Goal: Information Seeking & Learning: Learn about a topic

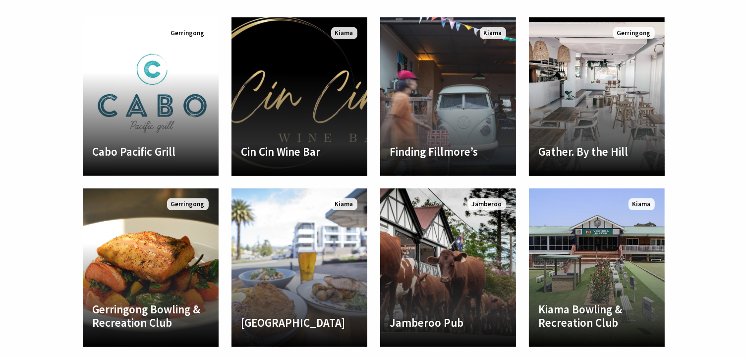
scroll to position [248, 0]
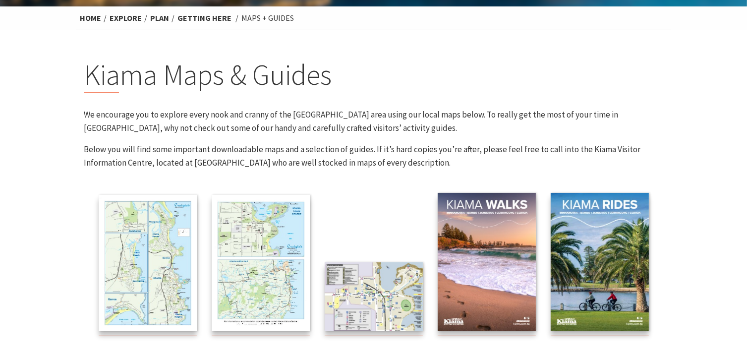
scroll to position [50, 0]
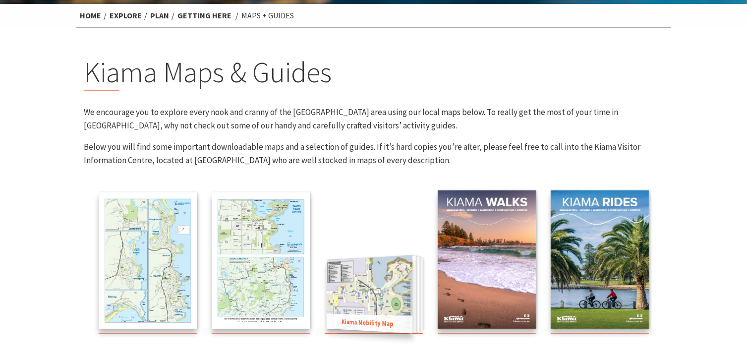
click at [374, 296] on img at bounding box center [369, 294] width 86 height 78
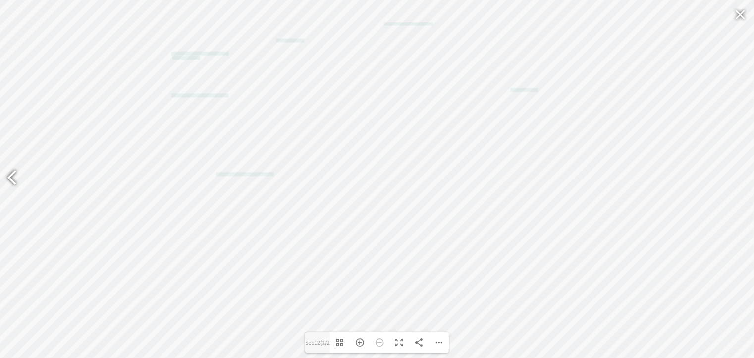
click at [9, 173] on div at bounding box center [16, 179] width 23 height 36
type input "Sec11"
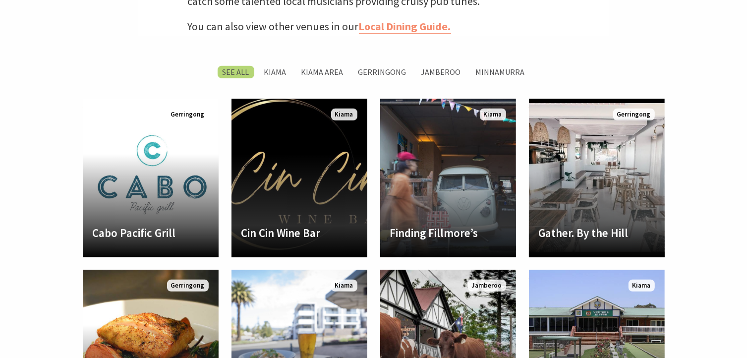
scroll to position [495, 0]
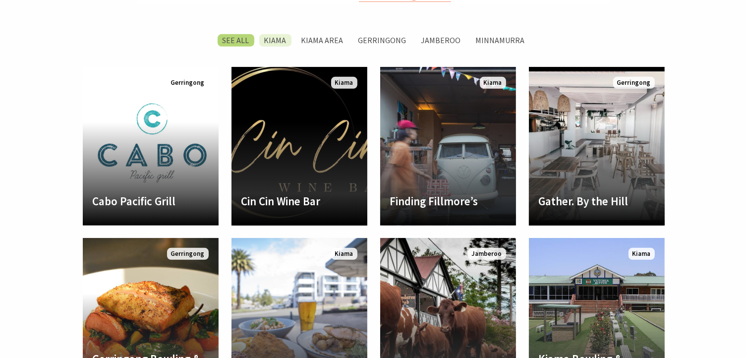
click at [282, 38] on label "Kiama" at bounding box center [275, 40] width 32 height 12
click at [0, 0] on input "Kiama" at bounding box center [0, 0] width 0 height 0
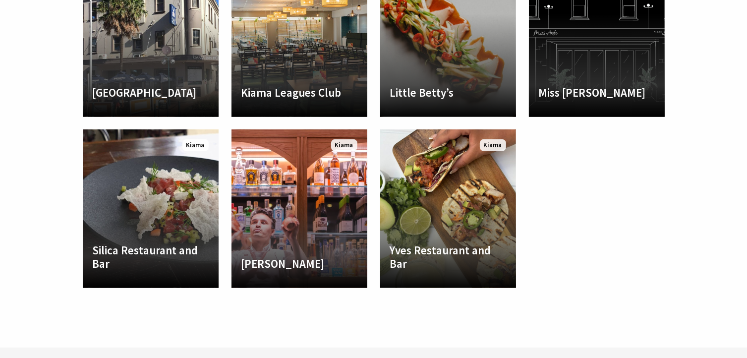
scroll to position [776, 0]
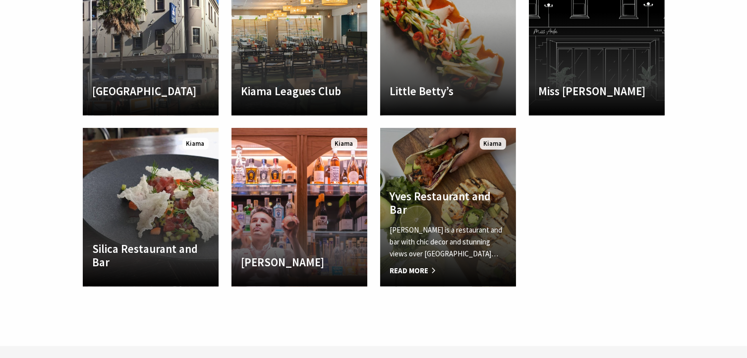
click at [409, 269] on span "Read More" at bounding box center [448, 271] width 116 height 12
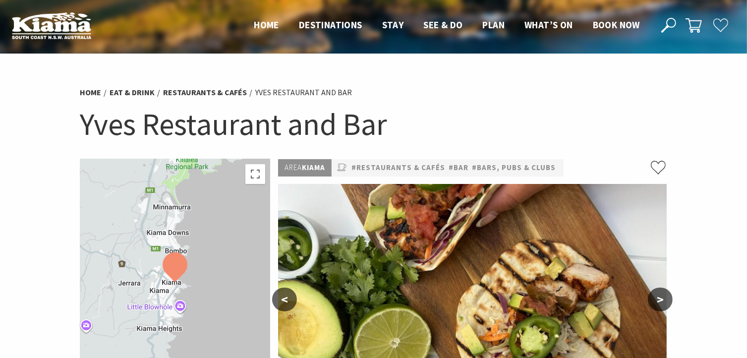
click at [176, 282] on div at bounding box center [175, 282] width 190 height 246
click at [177, 268] on img at bounding box center [175, 267] width 25 height 30
click at [172, 283] on div at bounding box center [175, 282] width 190 height 246
click at [131, 318] on div at bounding box center [175, 282] width 190 height 246
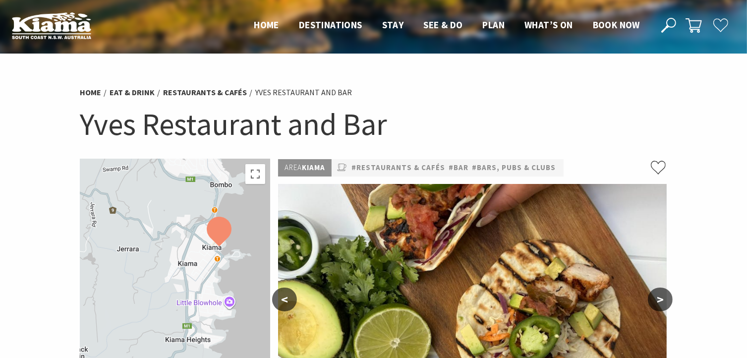
click at [219, 255] on div at bounding box center [175, 282] width 190 height 246
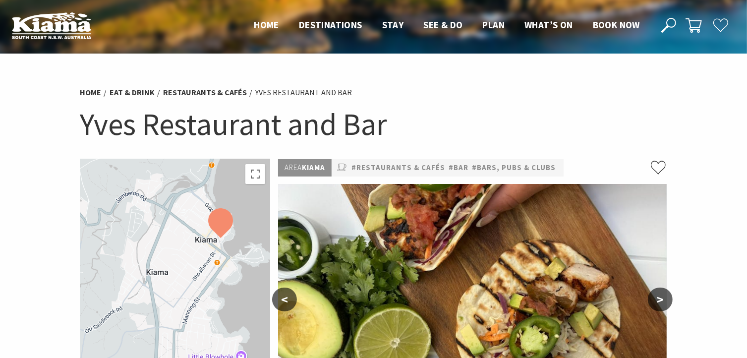
click at [220, 252] on div at bounding box center [175, 282] width 190 height 246
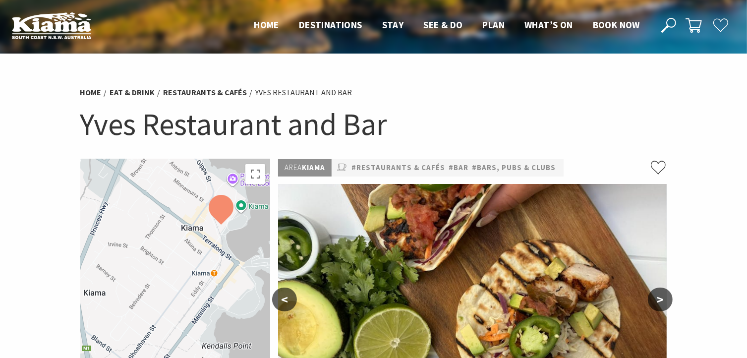
click at [220, 252] on div at bounding box center [175, 282] width 190 height 246
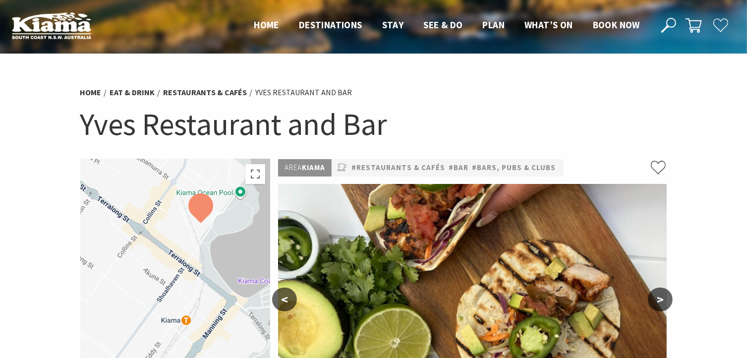
drag, startPoint x: 221, startPoint y: 250, endPoint x: 198, endPoint y: 276, distance: 34.8
click at [198, 276] on div at bounding box center [175, 282] width 190 height 246
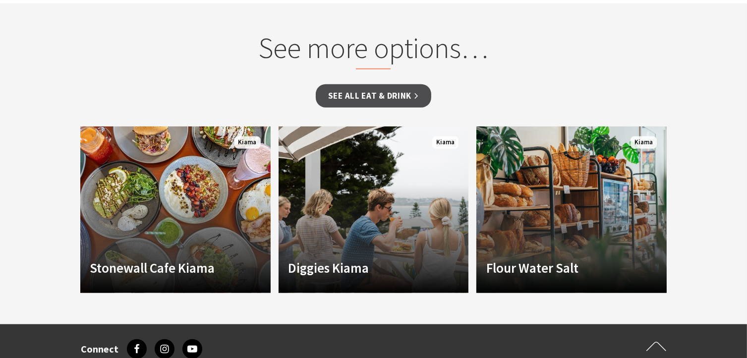
scroll to position [842, 0]
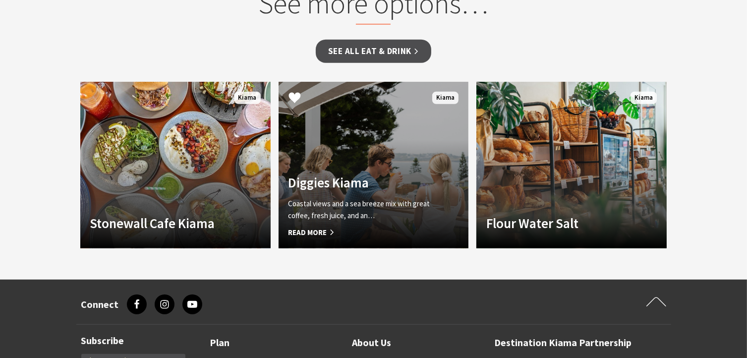
click at [369, 177] on h4 "Diggies Kiama" at bounding box center [359, 182] width 142 height 16
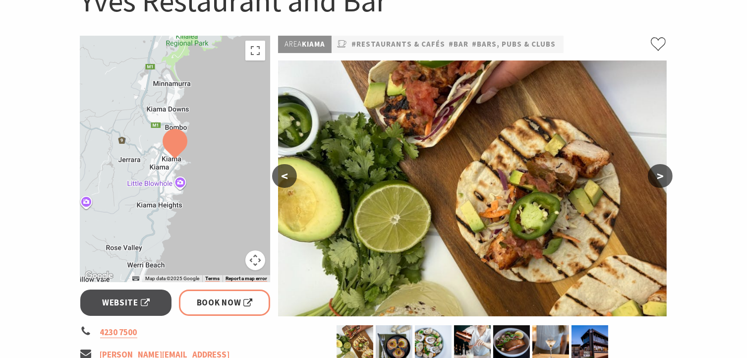
scroll to position [22, 0]
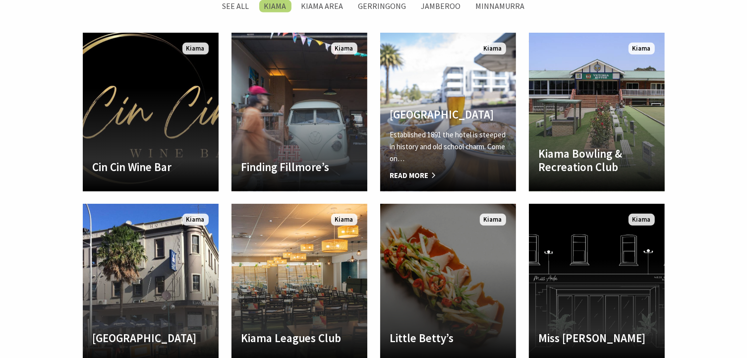
scroll to position [529, 0]
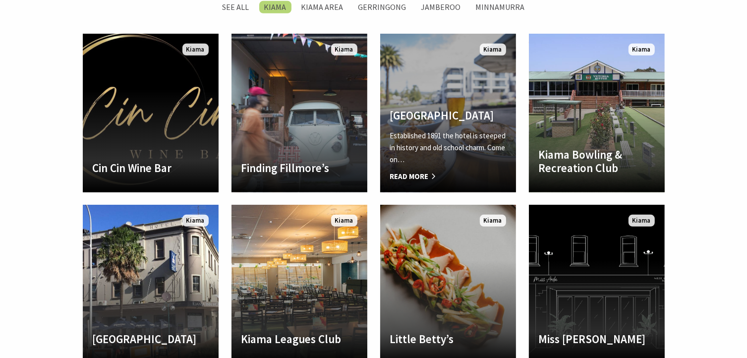
click at [438, 110] on h4 "Grand Hotel Kiama" at bounding box center [448, 116] width 116 height 14
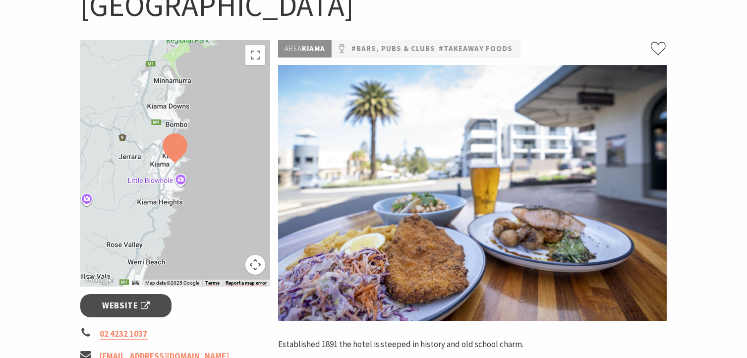
scroll to position [99, 0]
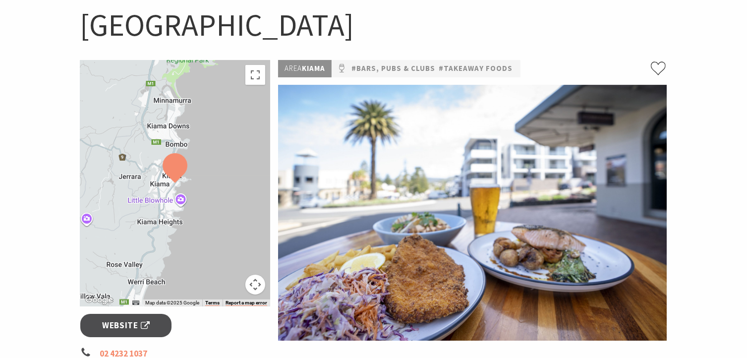
click at [203, 188] on div at bounding box center [175, 183] width 190 height 246
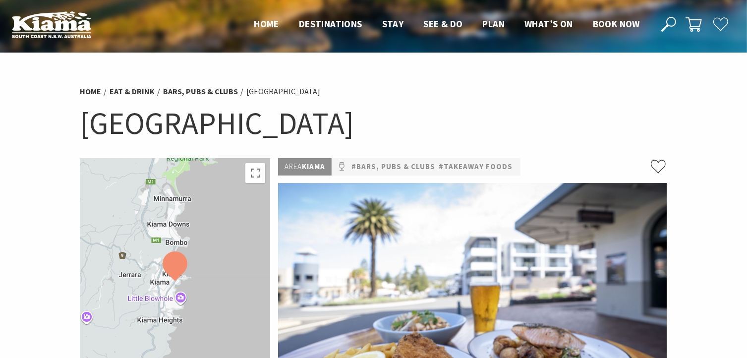
scroll to position [0, 0]
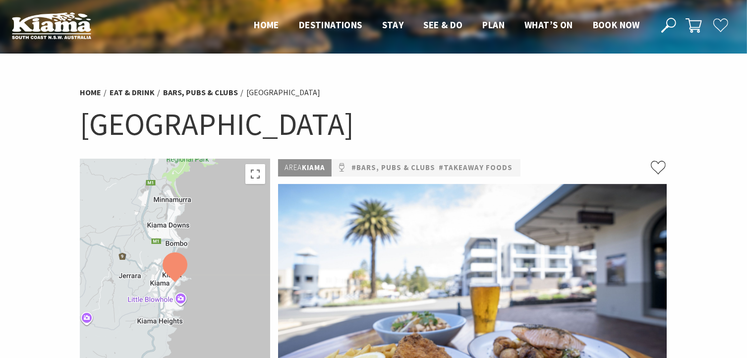
click at [188, 236] on div at bounding box center [175, 282] width 190 height 246
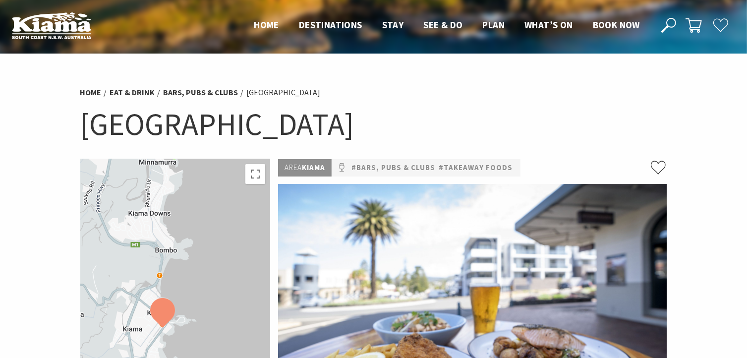
click at [173, 268] on div at bounding box center [175, 282] width 190 height 246
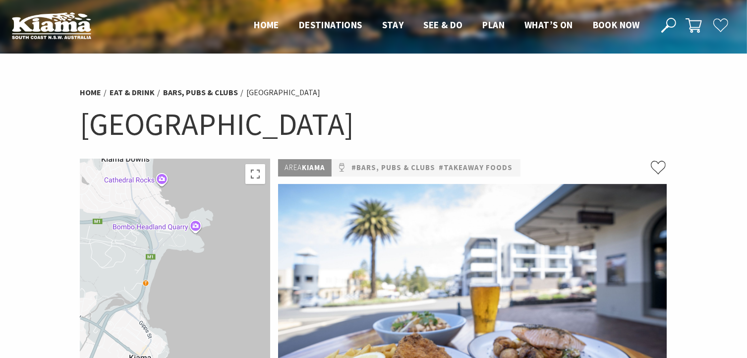
click at [173, 269] on div at bounding box center [175, 282] width 190 height 246
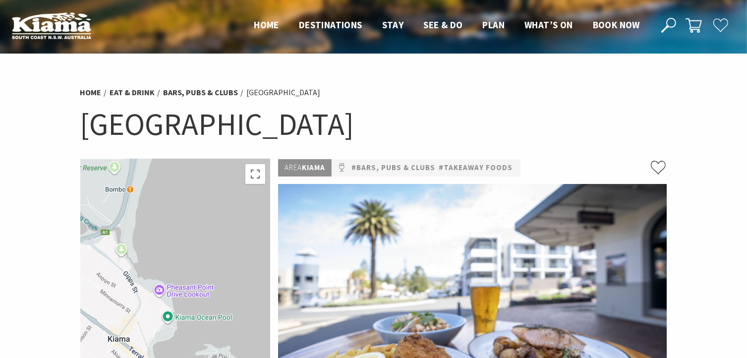
drag, startPoint x: 170, startPoint y: 311, endPoint x: 192, endPoint y: 190, distance: 122.8
click at [191, 191] on div at bounding box center [175, 282] width 190 height 246
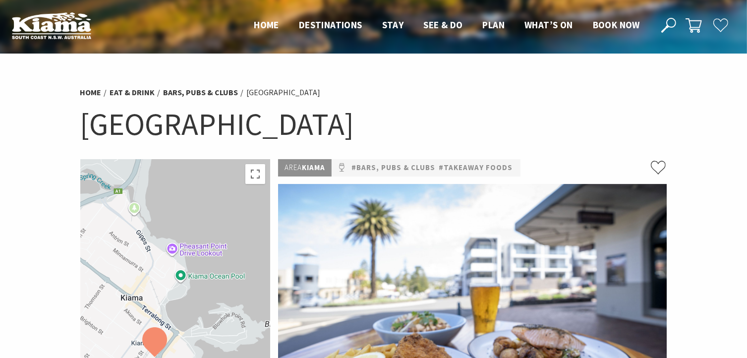
drag, startPoint x: 190, startPoint y: 260, endPoint x: 185, endPoint y: 191, distance: 69.1
click at [185, 191] on div at bounding box center [175, 282] width 190 height 246
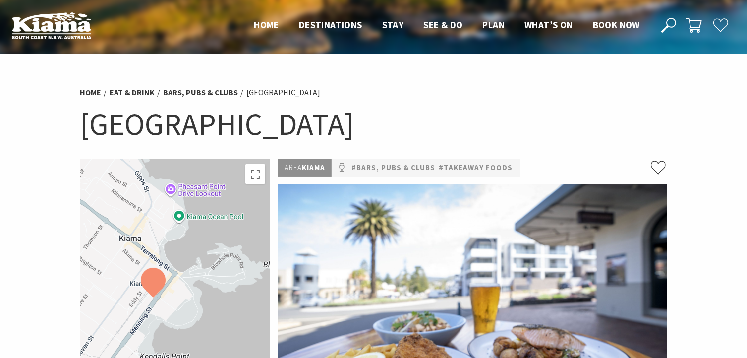
click at [189, 298] on div at bounding box center [175, 282] width 190 height 246
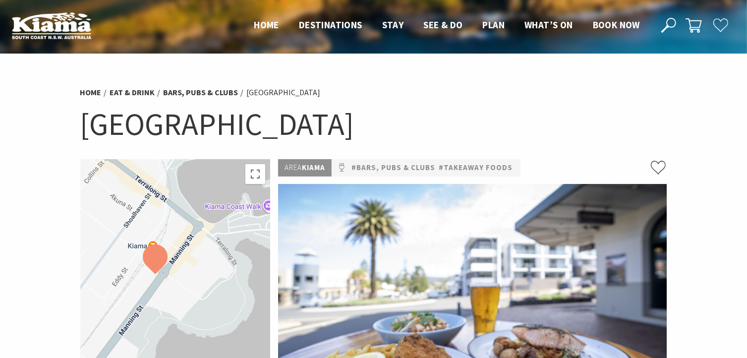
drag, startPoint x: 146, startPoint y: 313, endPoint x: 184, endPoint y: 288, distance: 45.1
click at [184, 288] on div at bounding box center [175, 282] width 190 height 246
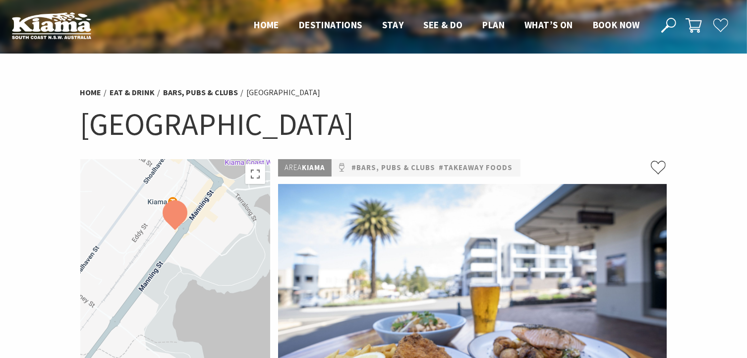
drag, startPoint x: 198, startPoint y: 288, endPoint x: 218, endPoint y: 243, distance: 49.3
click at [218, 243] on div at bounding box center [175, 282] width 190 height 246
drag, startPoint x: 549, startPoint y: 296, endPoint x: 546, endPoint y: 231, distance: 65.5
click at [546, 232] on img at bounding box center [472, 312] width 388 height 256
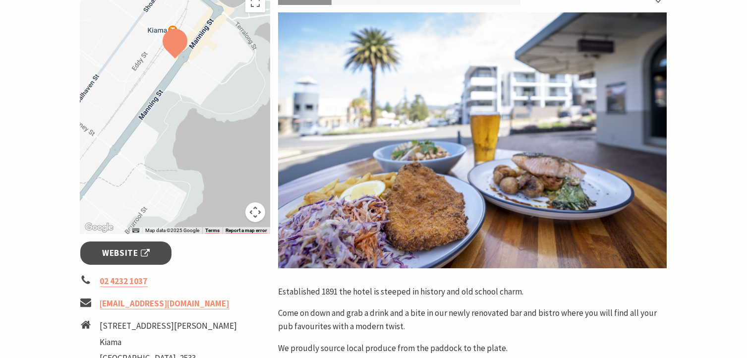
scroll to position [50, 0]
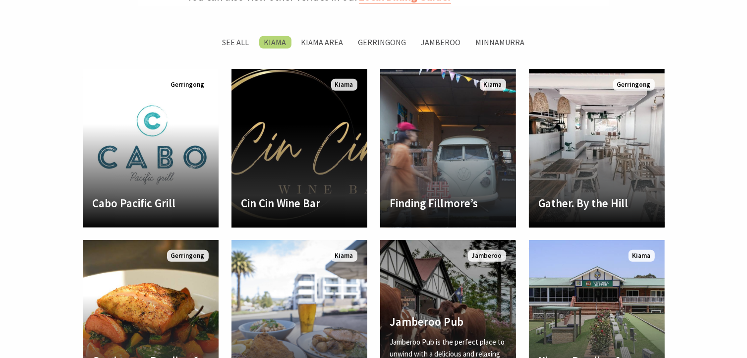
scroll to position [444, 0]
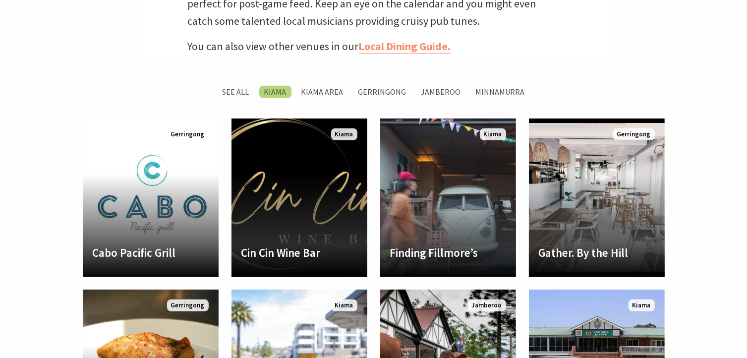
click at [276, 90] on label "Kiama" at bounding box center [275, 92] width 32 height 12
click at [0, 0] on input "Kiama" at bounding box center [0, 0] width 0 height 0
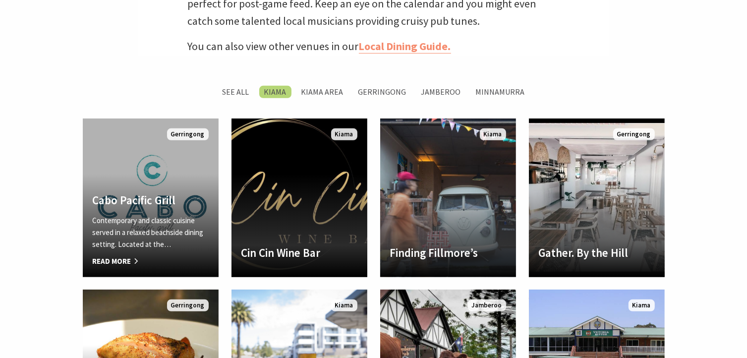
click at [157, 200] on h4 "Cabo Pacific Grill" at bounding box center [151, 200] width 116 height 14
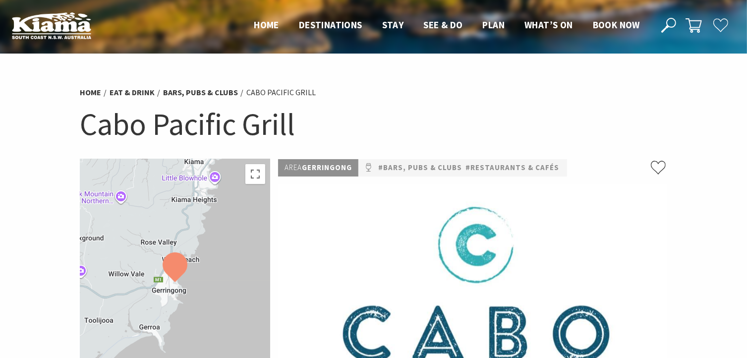
click at [191, 272] on div at bounding box center [175, 282] width 190 height 246
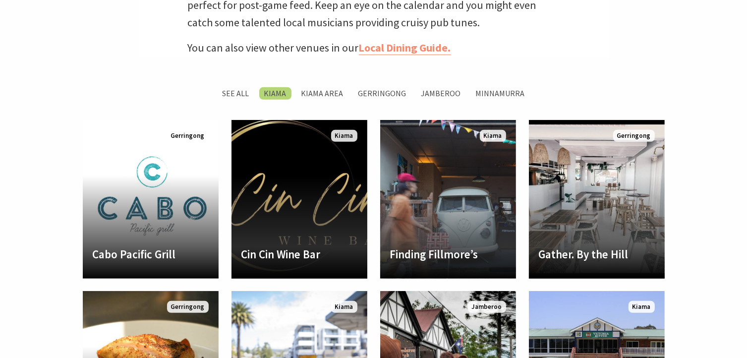
scroll to position [342, 759]
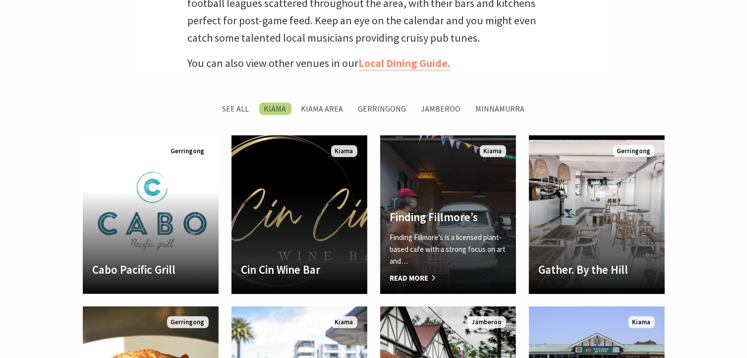
scroll to position [393, 0]
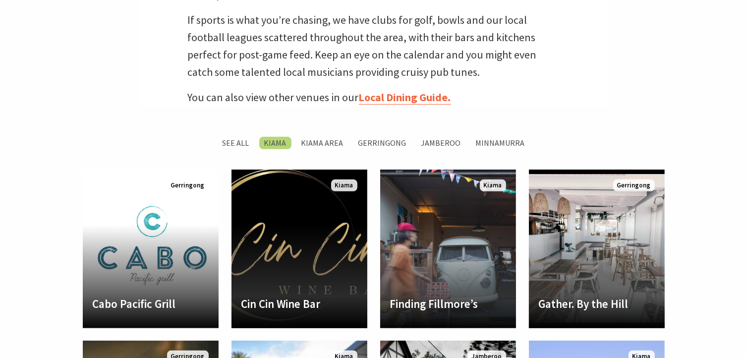
click at [428, 97] on link "Local Dining Guide." at bounding box center [405, 97] width 92 height 14
